Goal: Information Seeking & Learning: Learn about a topic

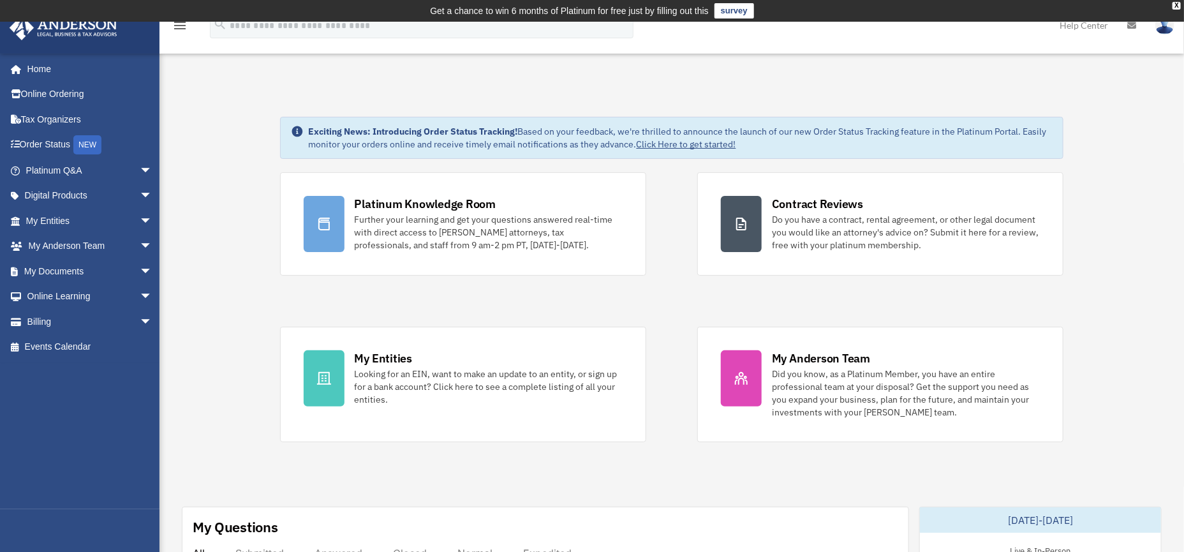
click at [93, 274] on link "My Documents arrow_drop_down" at bounding box center [90, 271] width 163 height 26
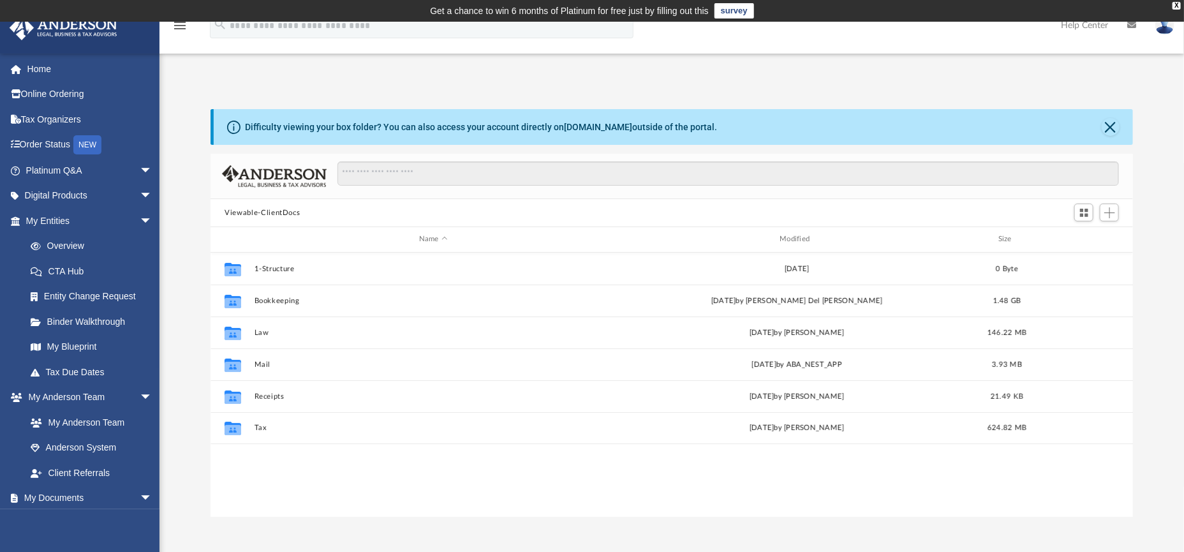
scroll to position [278, 910]
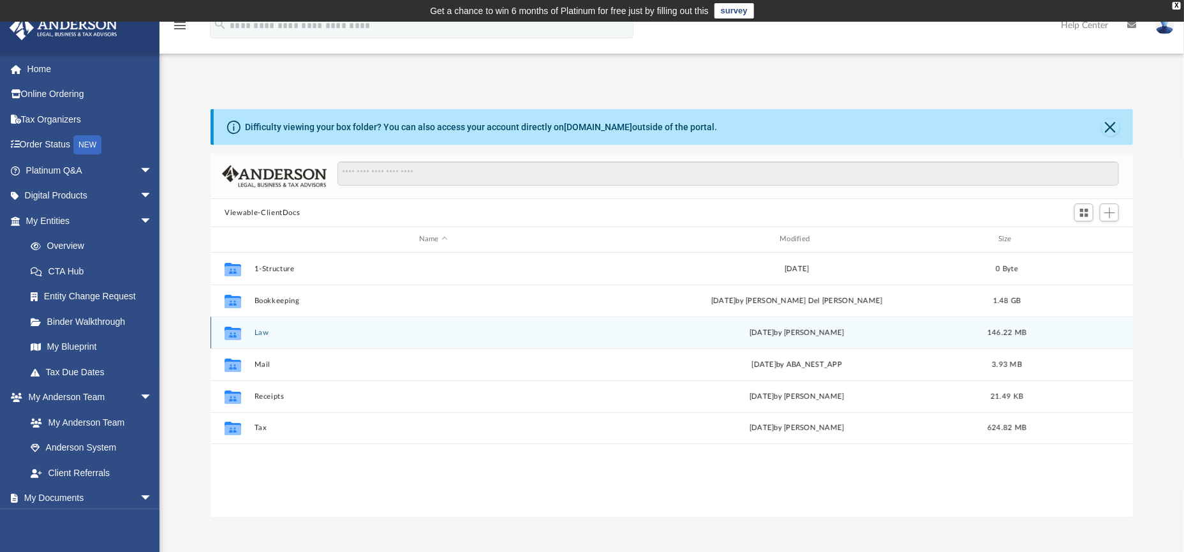
click at [323, 327] on div "Collaborated Folder Law [DATE] by [PERSON_NAME] 146.22 MB" at bounding box center [672, 333] width 923 height 32
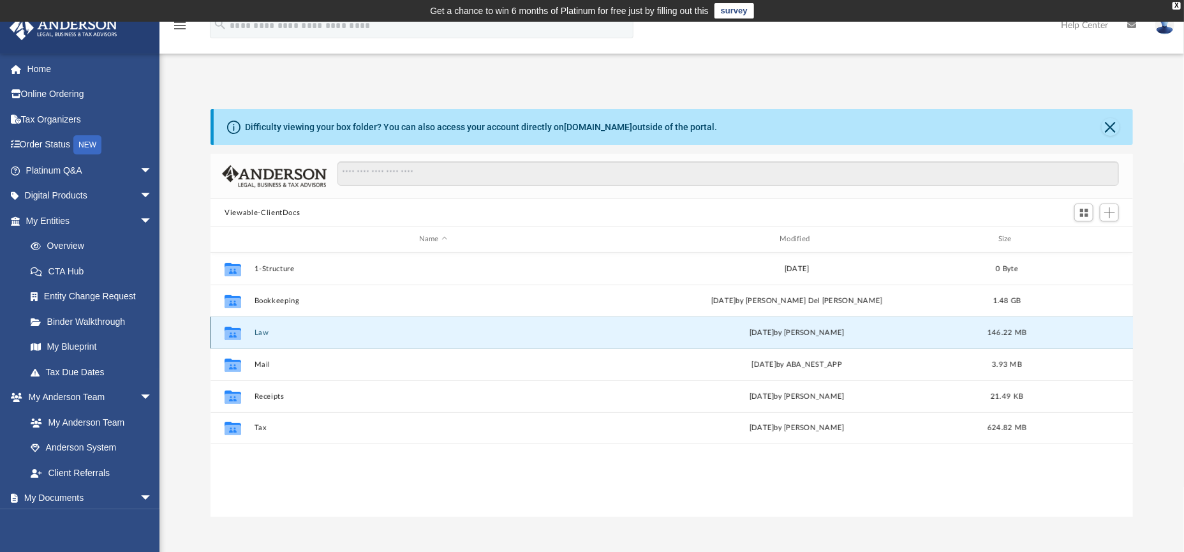
click at [234, 339] on icon "grid" at bounding box center [233, 334] width 17 height 10
click at [387, 336] on button "Law" at bounding box center [434, 333] width 358 height 8
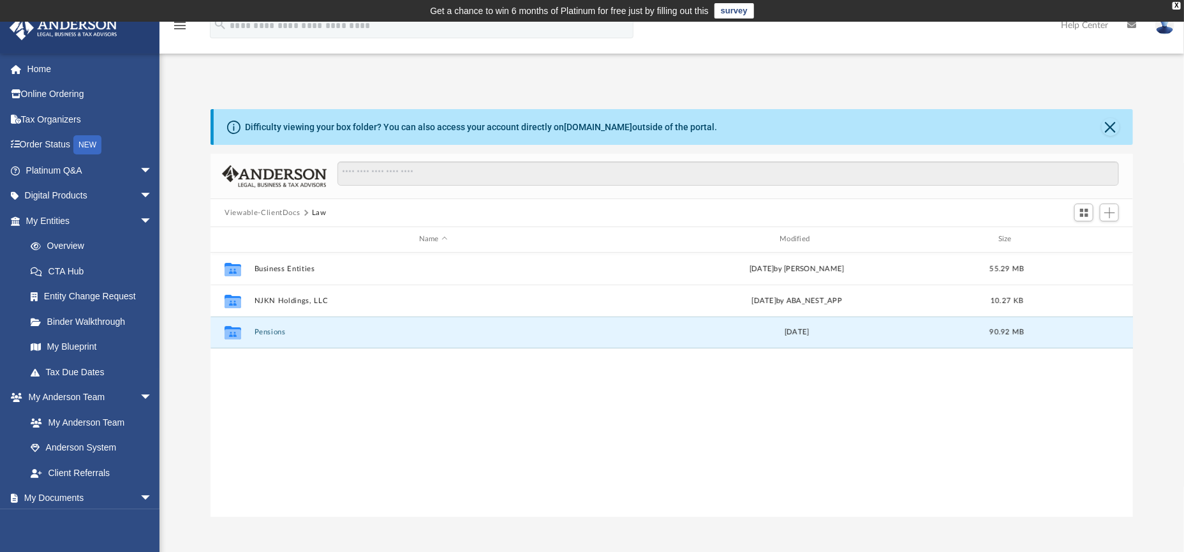
click at [387, 336] on button "Pensions" at bounding box center [434, 332] width 358 height 8
click at [388, 336] on button "Pensions" at bounding box center [434, 332] width 358 height 8
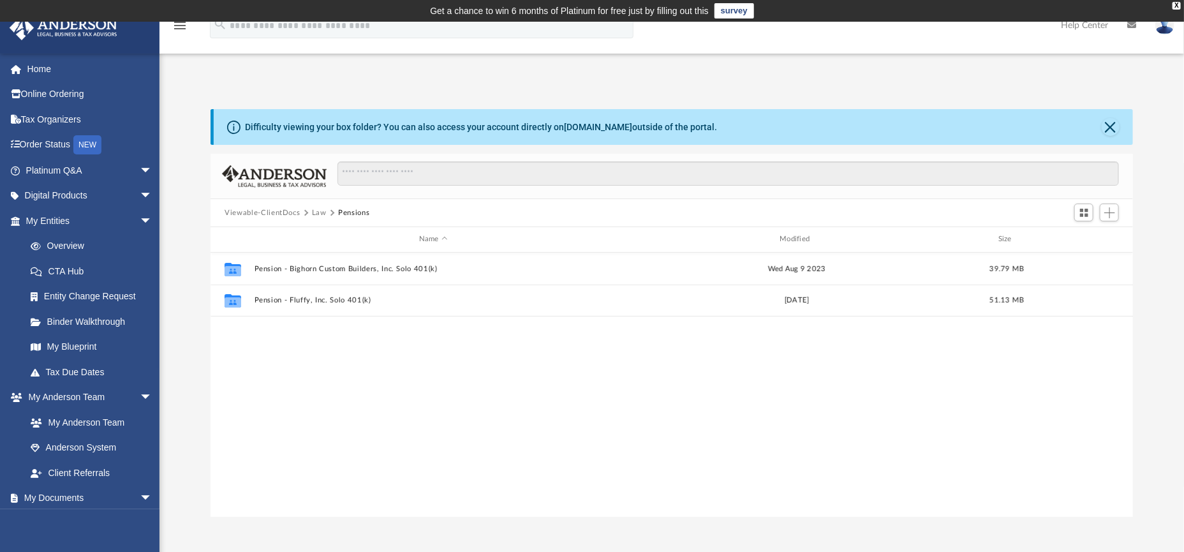
click at [327, 214] on button "Law" at bounding box center [319, 212] width 15 height 11
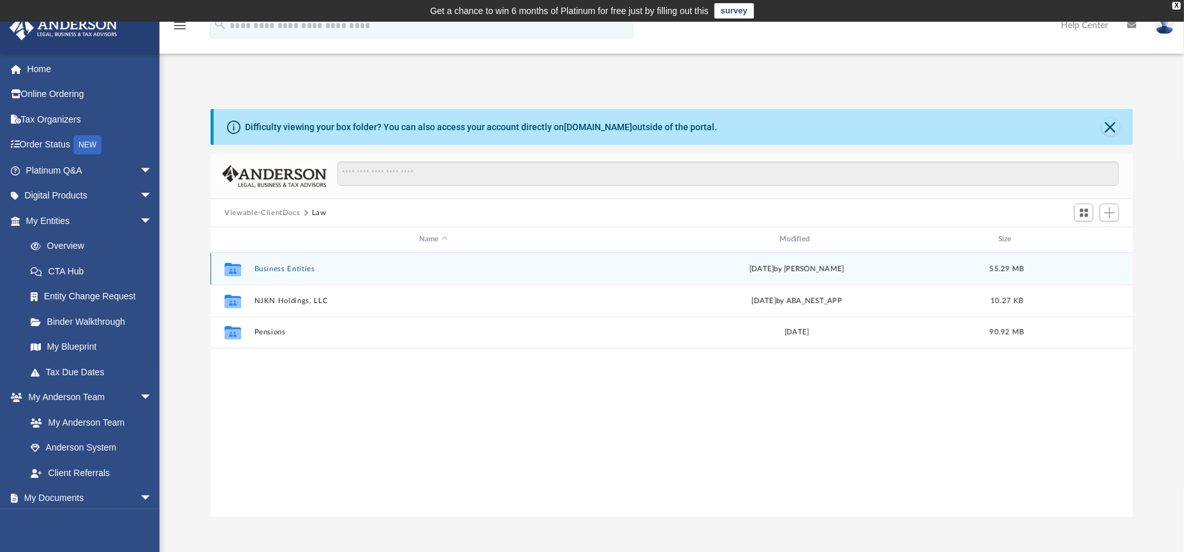
click at [320, 261] on div "Collaborated Folder Business Entities Mon Mar 3 2025 by Emily Levy 55.29 MB" at bounding box center [672, 269] width 923 height 32
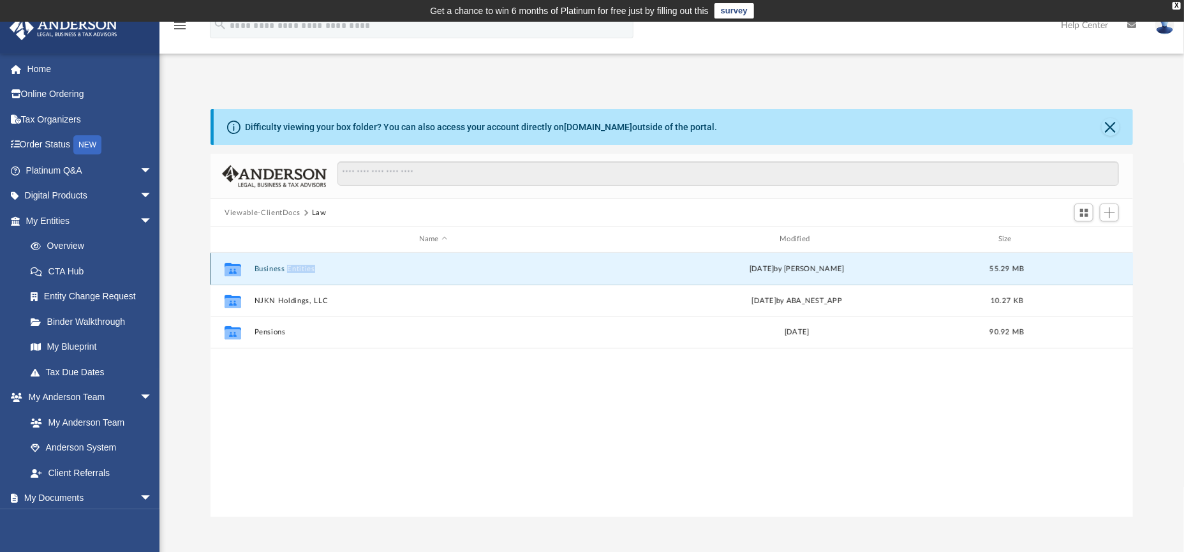
click at [320, 261] on div "Collaborated Folder Business Entities Mon Mar 3 2025 by Emily Levy 55.29 MB" at bounding box center [672, 269] width 923 height 32
click at [413, 278] on div "Collaborated Folder Business Entities Mon Mar 3 2025 by Emily Levy 55.29 MB" at bounding box center [672, 269] width 923 height 32
click at [230, 278] on icon "Collaborated Folder" at bounding box center [233, 268] width 20 height 20
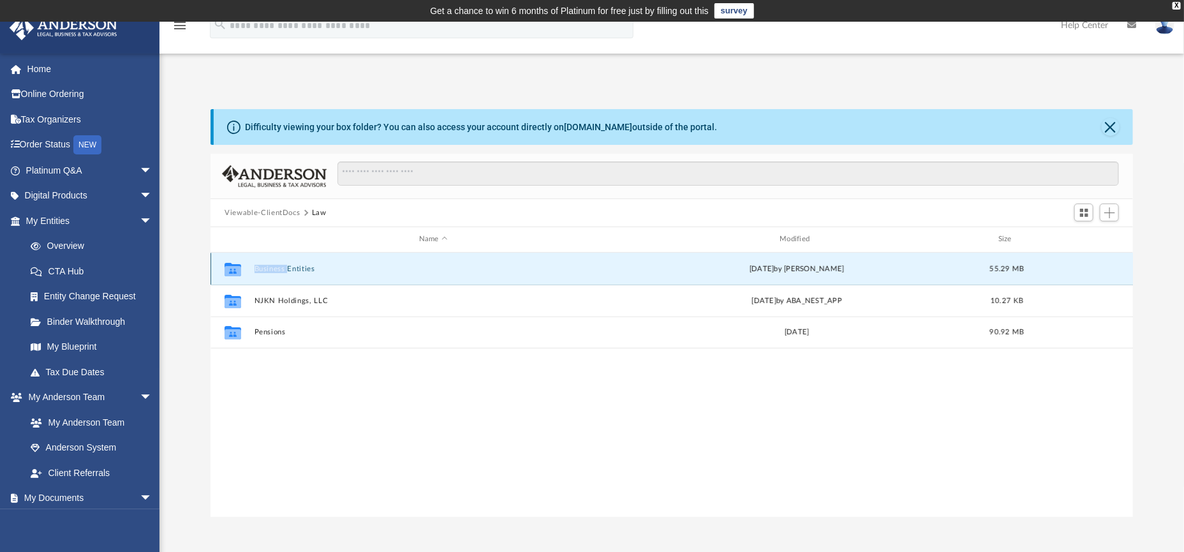
click at [230, 278] on icon "Collaborated Folder" at bounding box center [233, 268] width 20 height 20
click at [471, 274] on div "Collaborated Folder Business Entities Mon Mar 3 2025 by Emily Levy 55.29 MB" at bounding box center [672, 269] width 923 height 32
click at [323, 270] on button "Business Entities" at bounding box center [434, 269] width 358 height 8
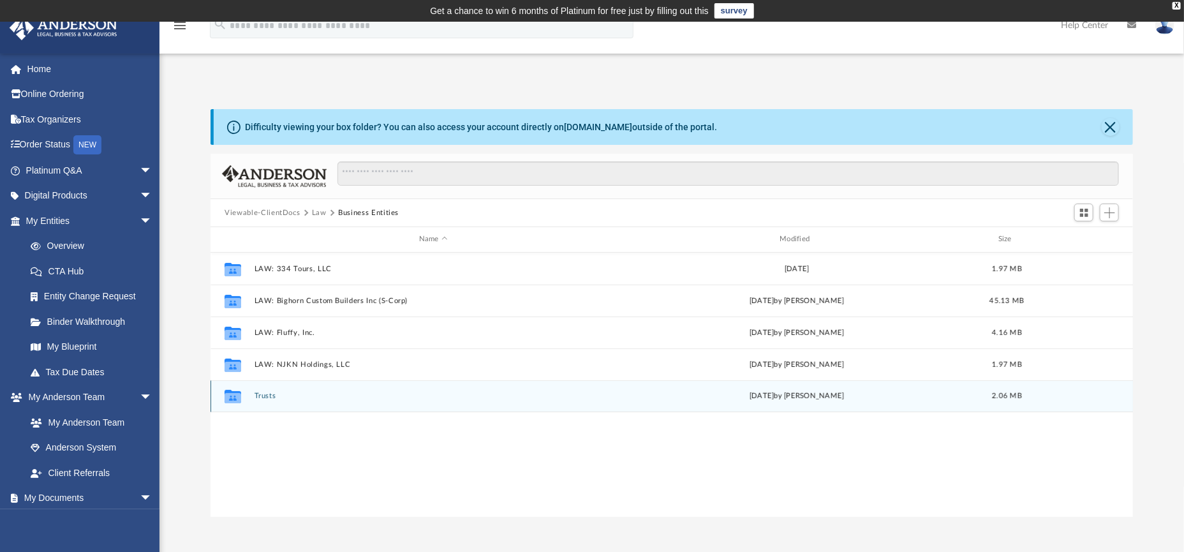
click at [309, 403] on div "Collaborated Folder Trusts Fri Feb 23 2018 by Tameka Fulton 2.06 MB" at bounding box center [672, 396] width 923 height 32
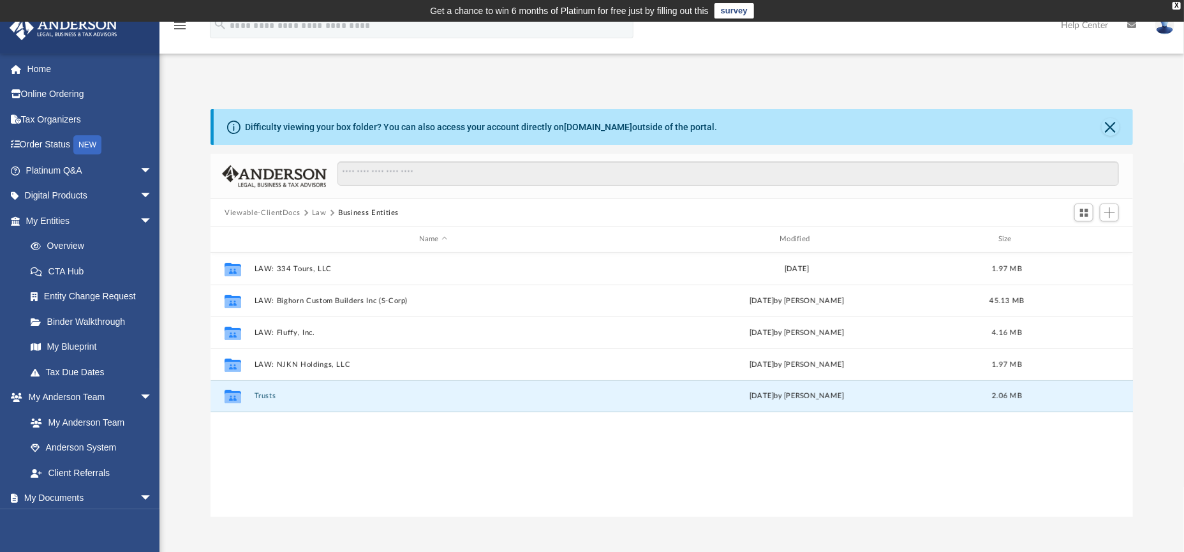
click at [276, 399] on button "Trusts" at bounding box center [434, 396] width 358 height 8
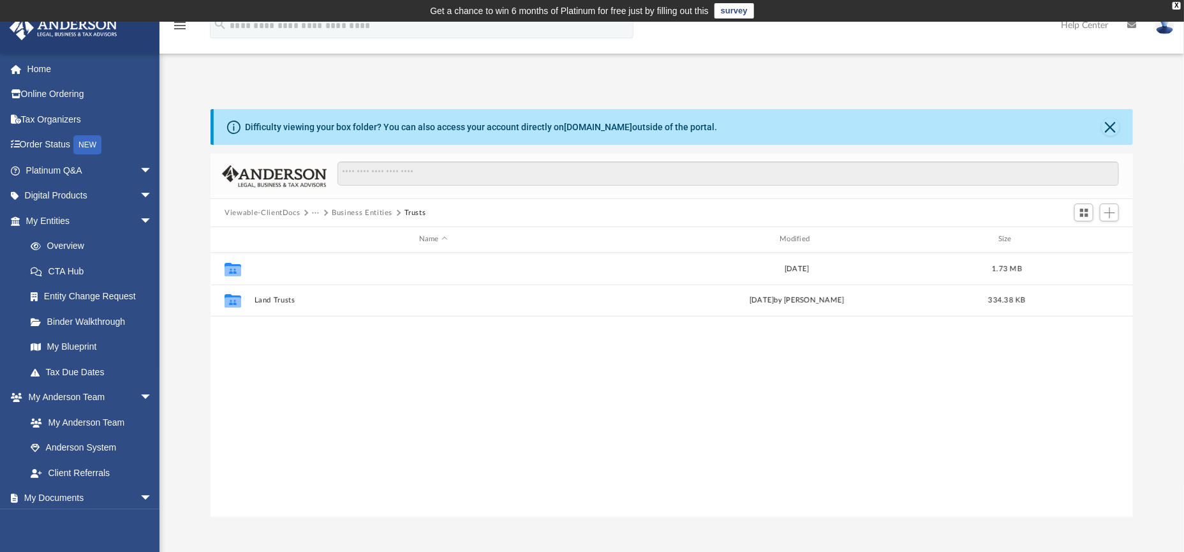
click at [278, 270] on button "Deeds" at bounding box center [434, 269] width 358 height 8
click at [283, 209] on button "Viewable-ClientDocs" at bounding box center [262, 212] width 75 height 11
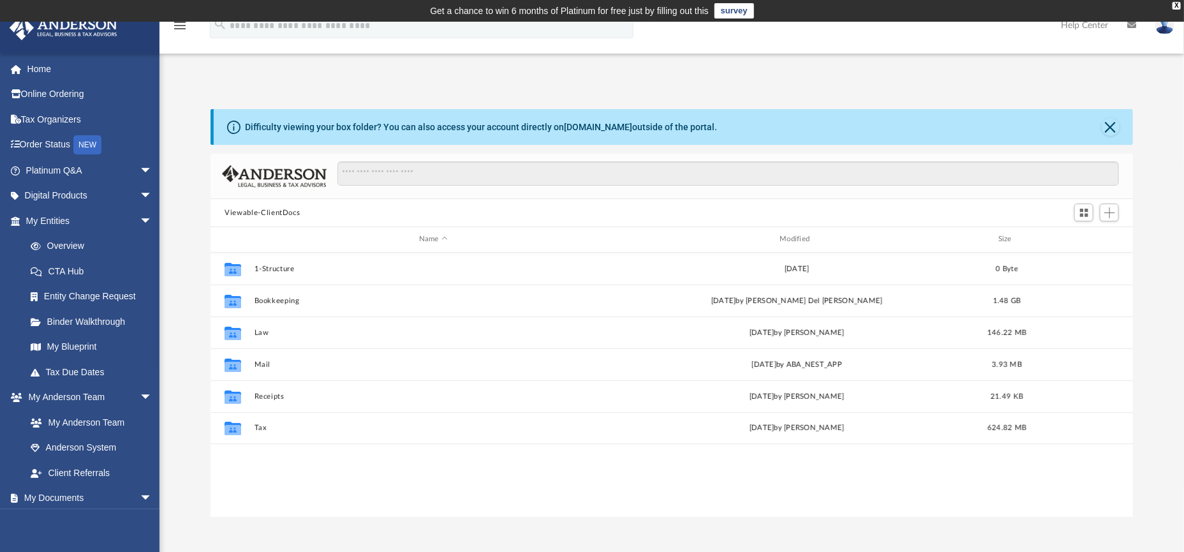
click at [80, 323] on link "Binder Walkthrough" at bounding box center [95, 322] width 154 height 26
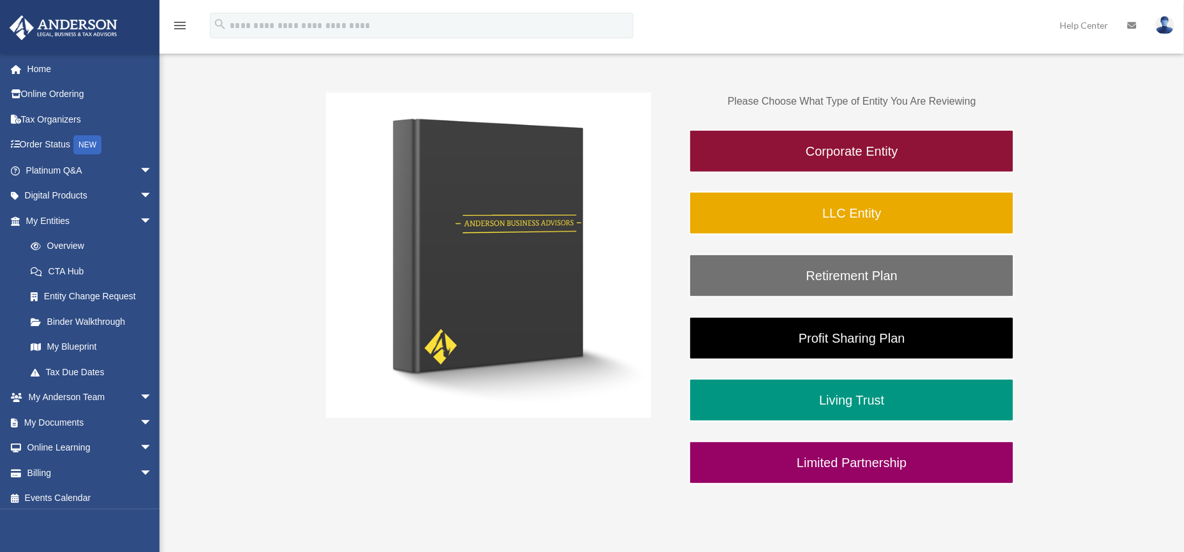
scroll to position [239, 0]
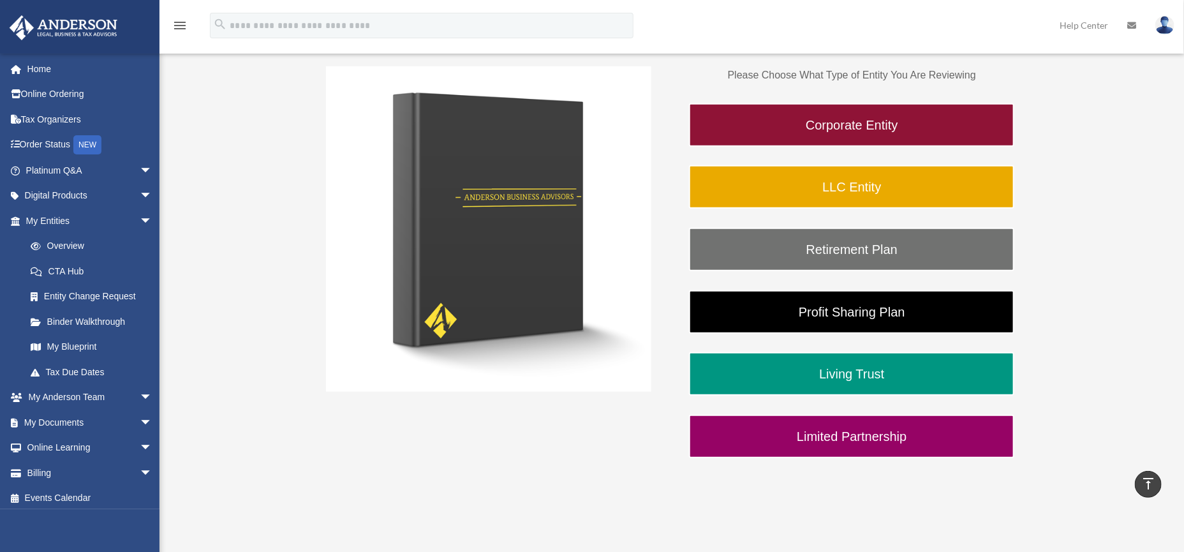
click at [845, 382] on link "Living Trust" at bounding box center [851, 373] width 325 height 43
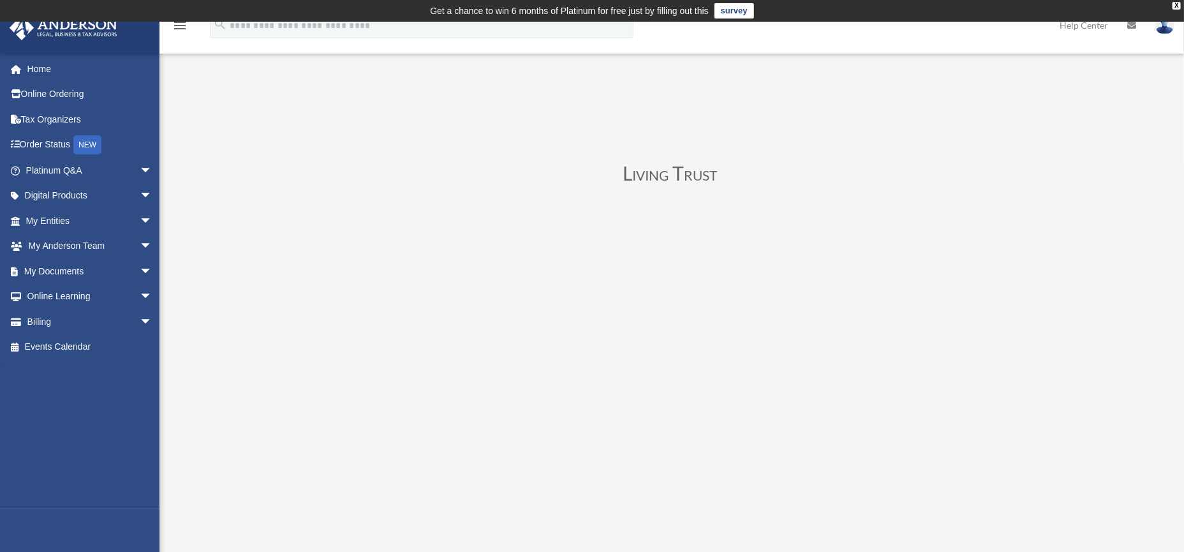
scroll to position [79, 0]
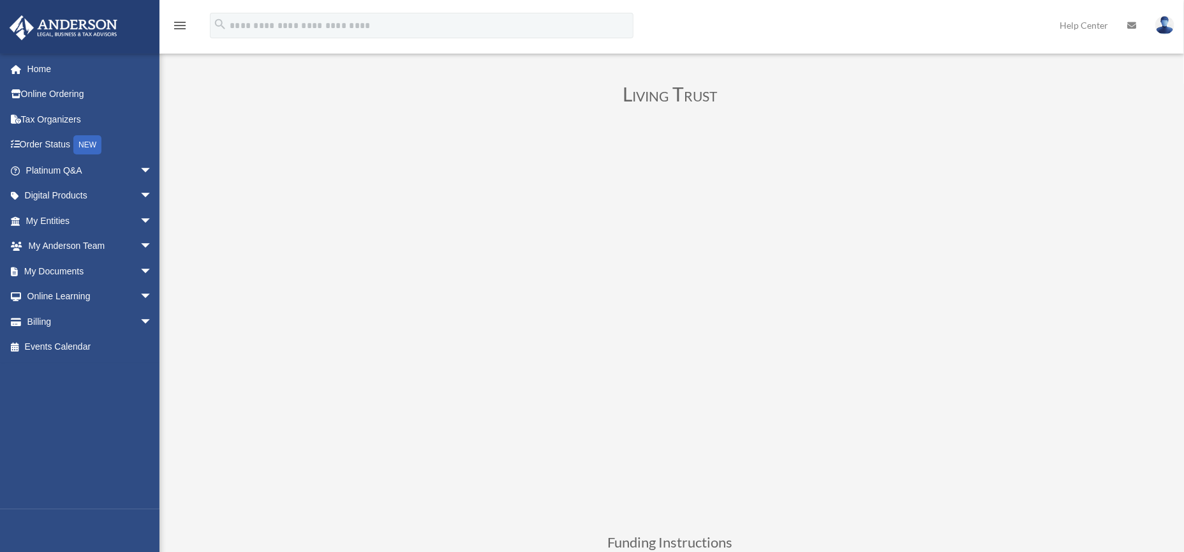
click at [67, 197] on link "Digital Products arrow_drop_down" at bounding box center [90, 196] width 163 height 26
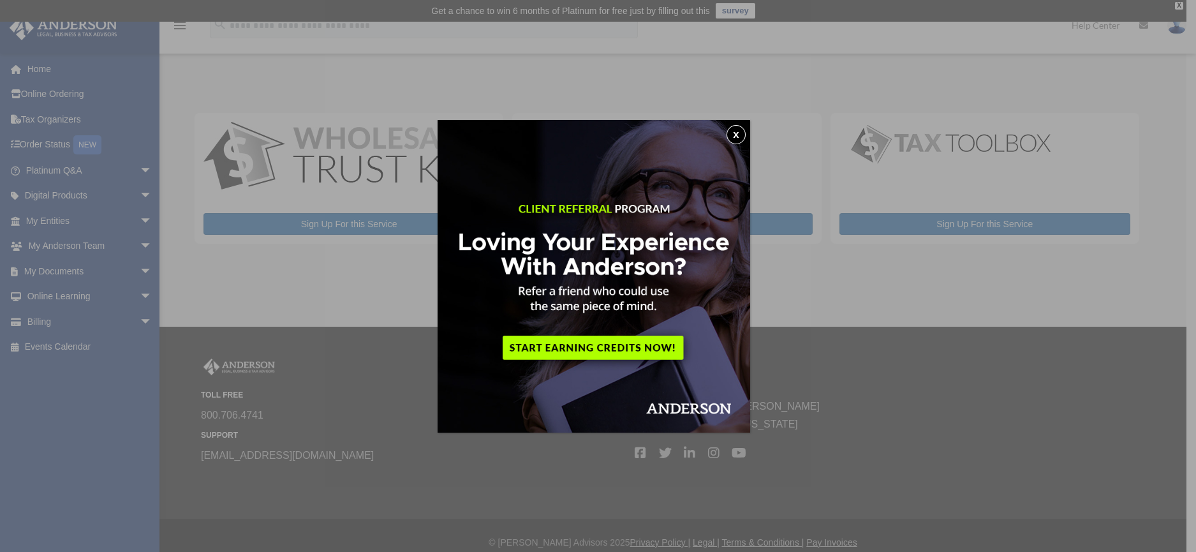
click at [740, 136] on button "x" at bounding box center [736, 134] width 19 height 19
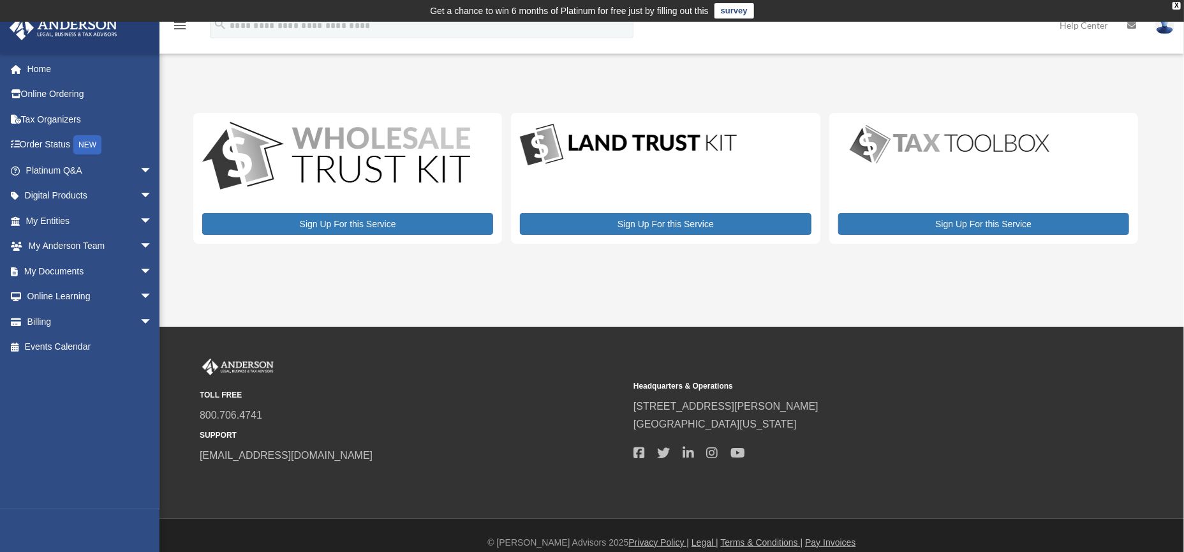
click at [77, 191] on link "Digital Products arrow_drop_down" at bounding box center [87, 196] width 156 height 26
click at [99, 193] on link "Digital Products arrow_drop_down" at bounding box center [87, 196] width 156 height 26
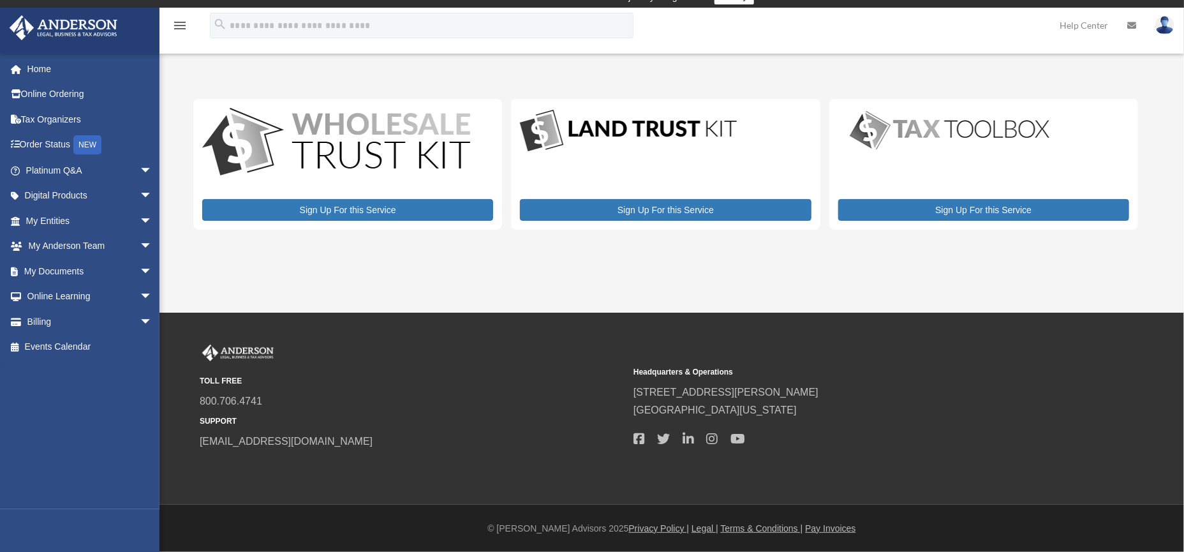
scroll to position [22, 0]
click at [78, 251] on link "My Anderson Team arrow_drop_down" at bounding box center [90, 247] width 163 height 26
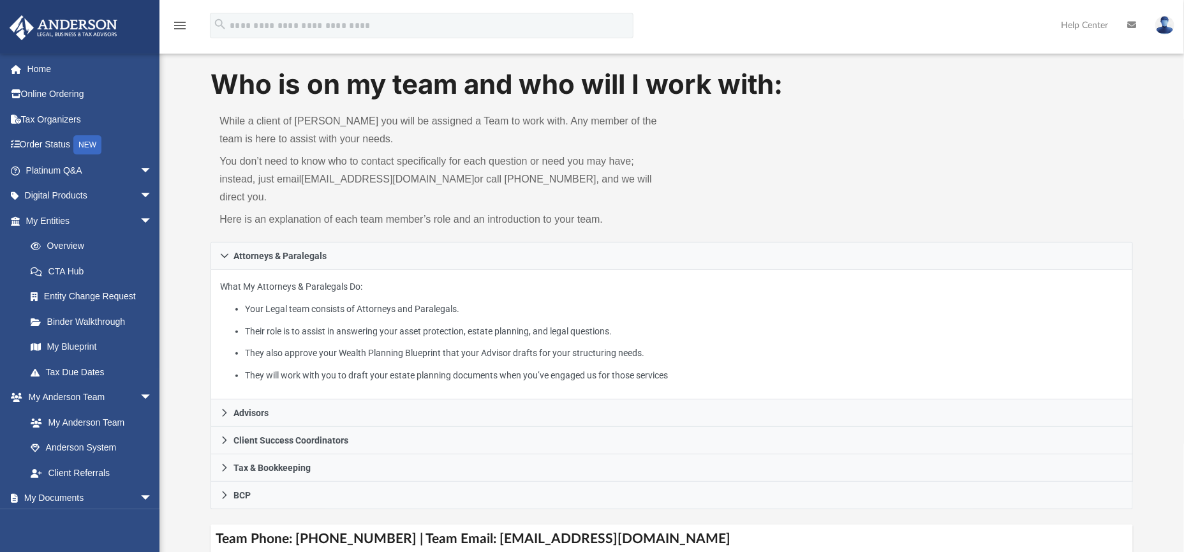
scroll to position [79, 0]
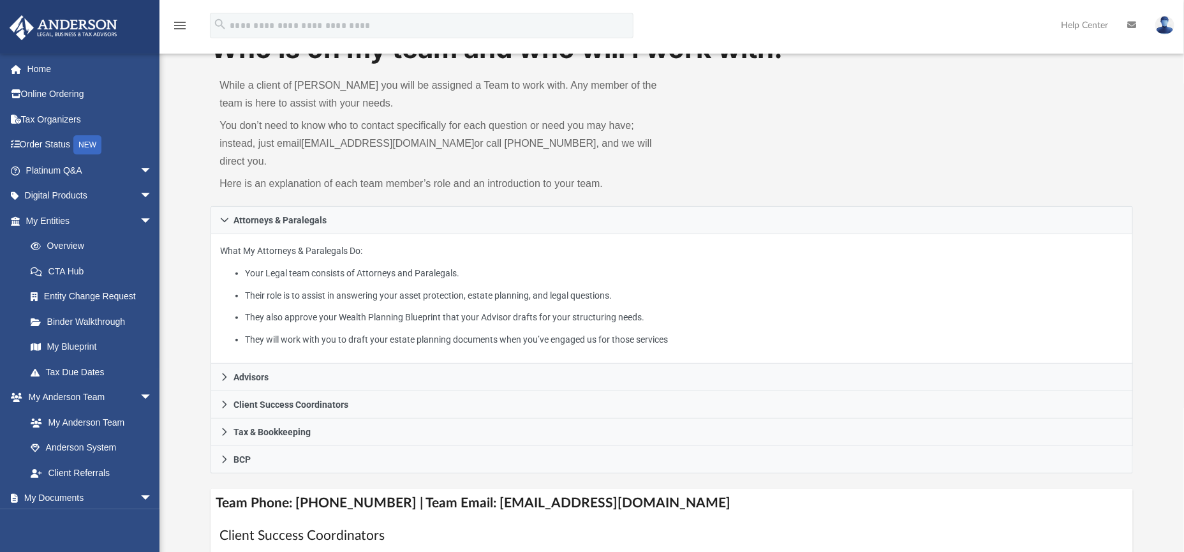
click at [68, 191] on link "Digital Products arrow_drop_down" at bounding box center [90, 196] width 163 height 26
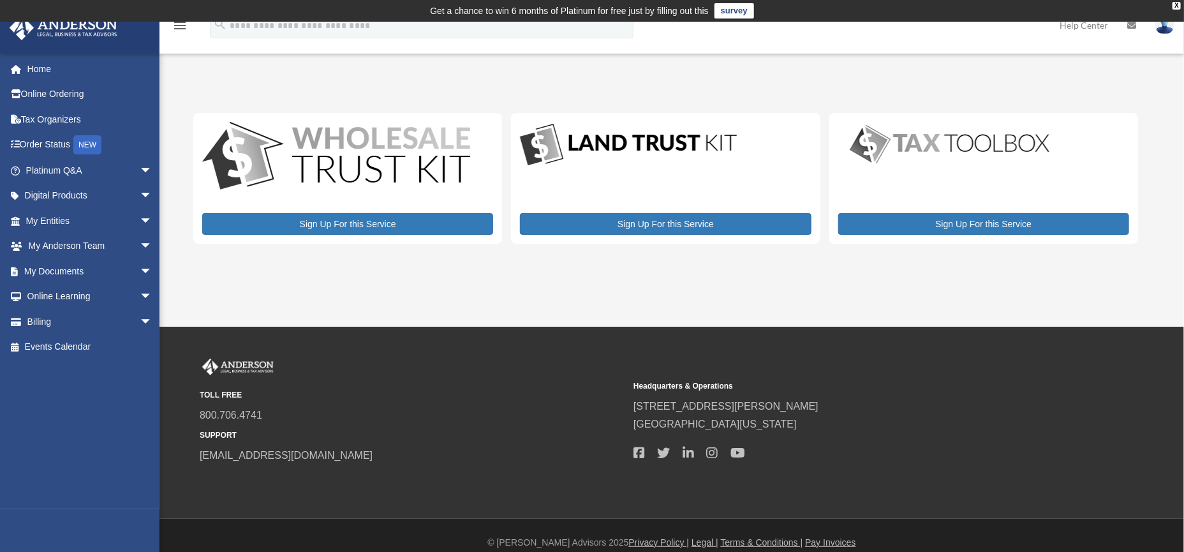
click at [39, 70] on link "Home" at bounding box center [90, 69] width 163 height 26
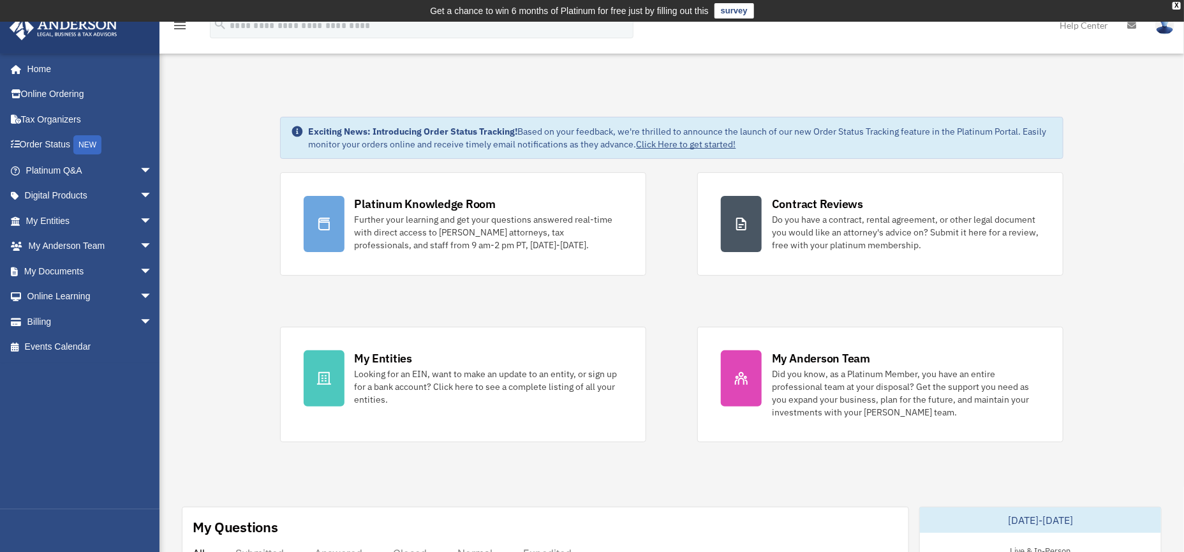
click at [140, 295] on span "arrow_drop_down" at bounding box center [153, 297] width 26 height 26
click at [84, 369] on link "Resources" at bounding box center [95, 372] width 154 height 26
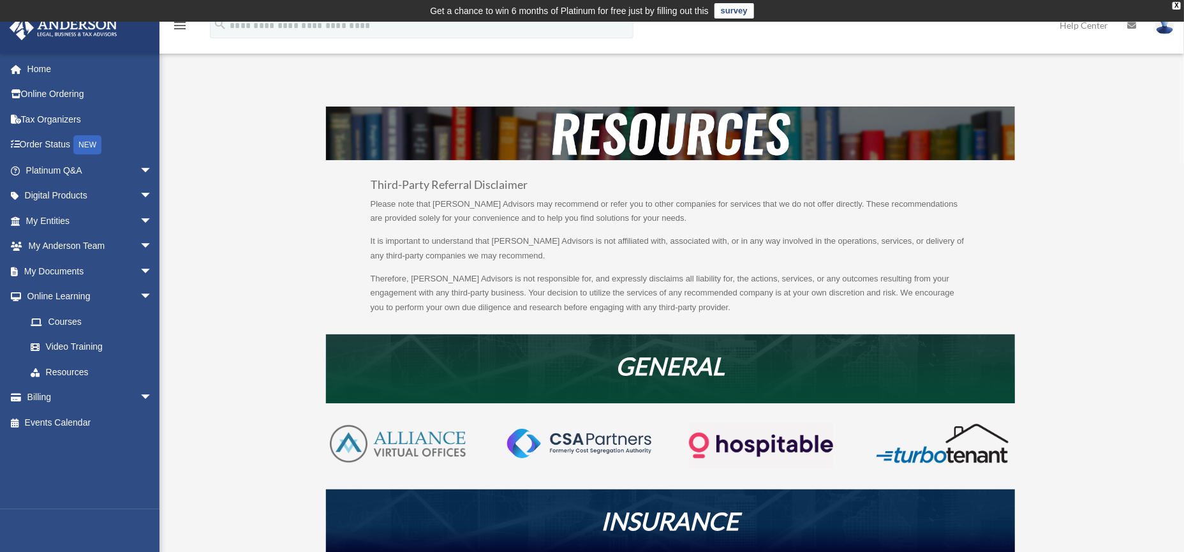
click at [59, 276] on link "My Documents arrow_drop_down" at bounding box center [90, 271] width 163 height 26
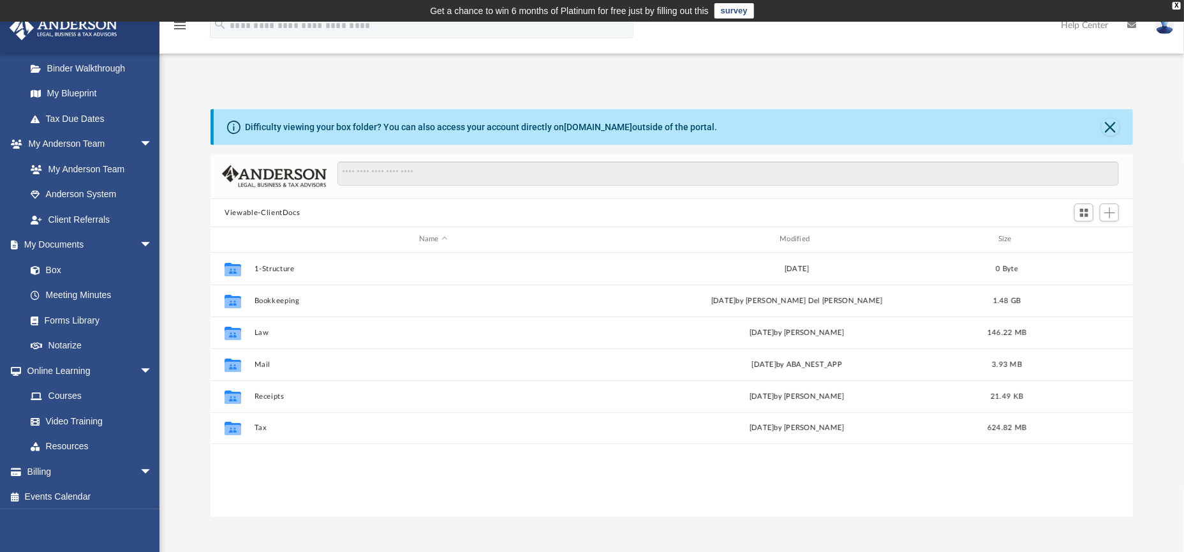
scroll to position [255, 0]
click at [91, 420] on link "Video Training" at bounding box center [88, 419] width 141 height 26
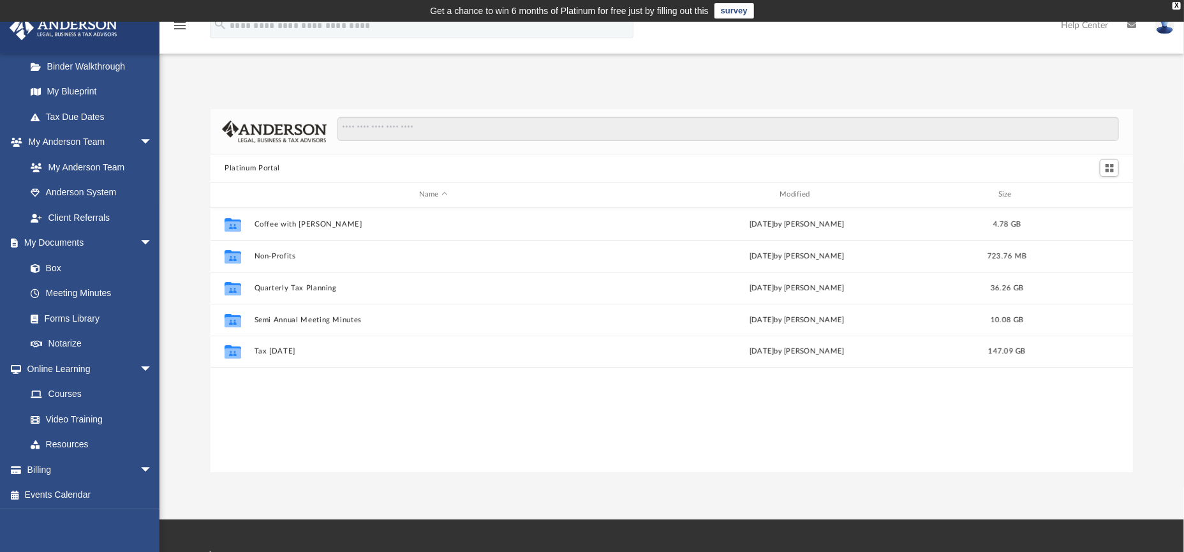
scroll to position [278, 910]
click at [74, 417] on link "Video Training" at bounding box center [88, 419] width 141 height 26
click at [49, 395] on link "Courses" at bounding box center [91, 395] width 147 height 26
